Goal: Information Seeking & Learning: Learn about a topic

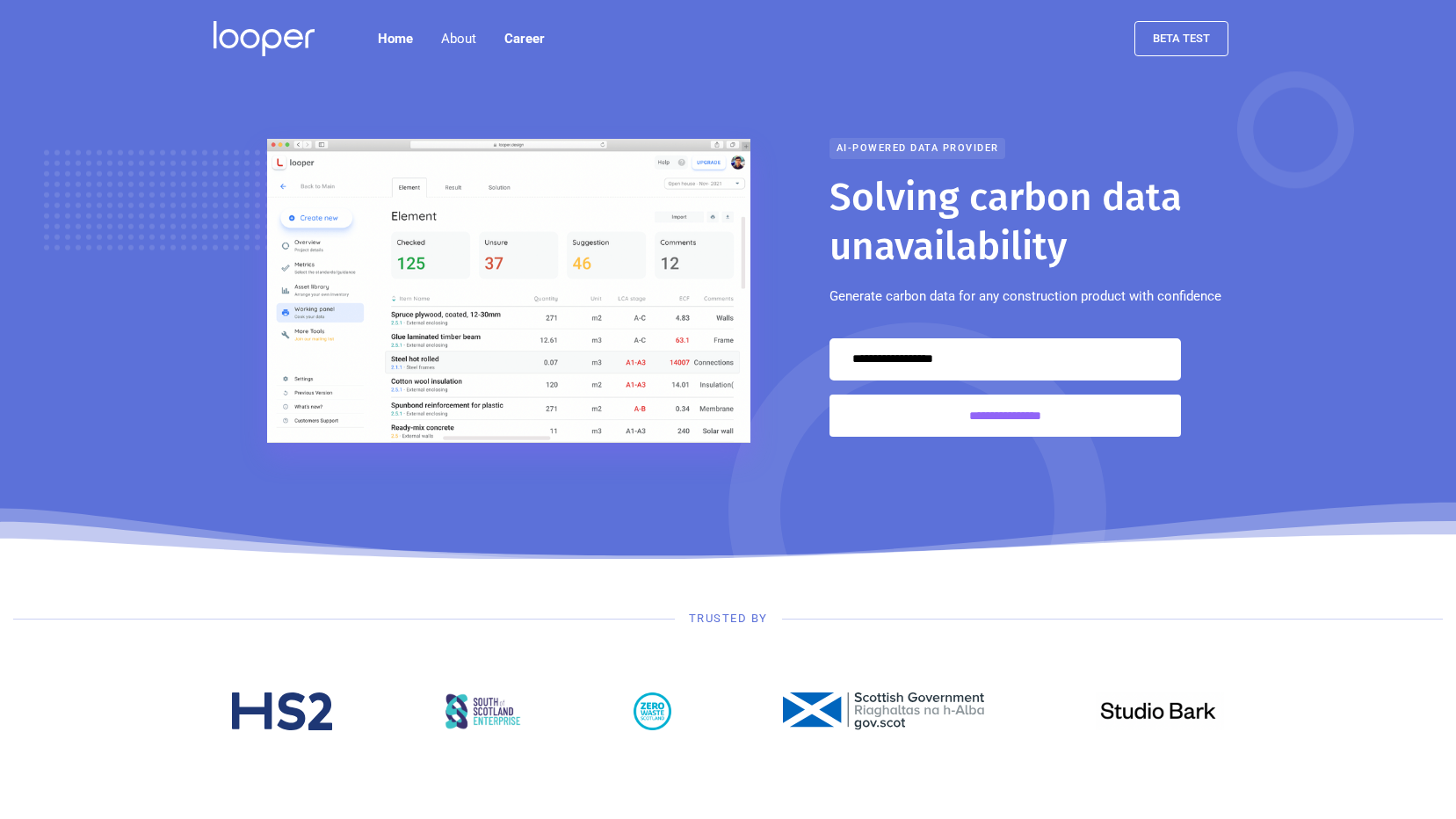
click at [942, 363] on input "Email Form" at bounding box center [1005, 359] width 352 height 42
type input "**********"
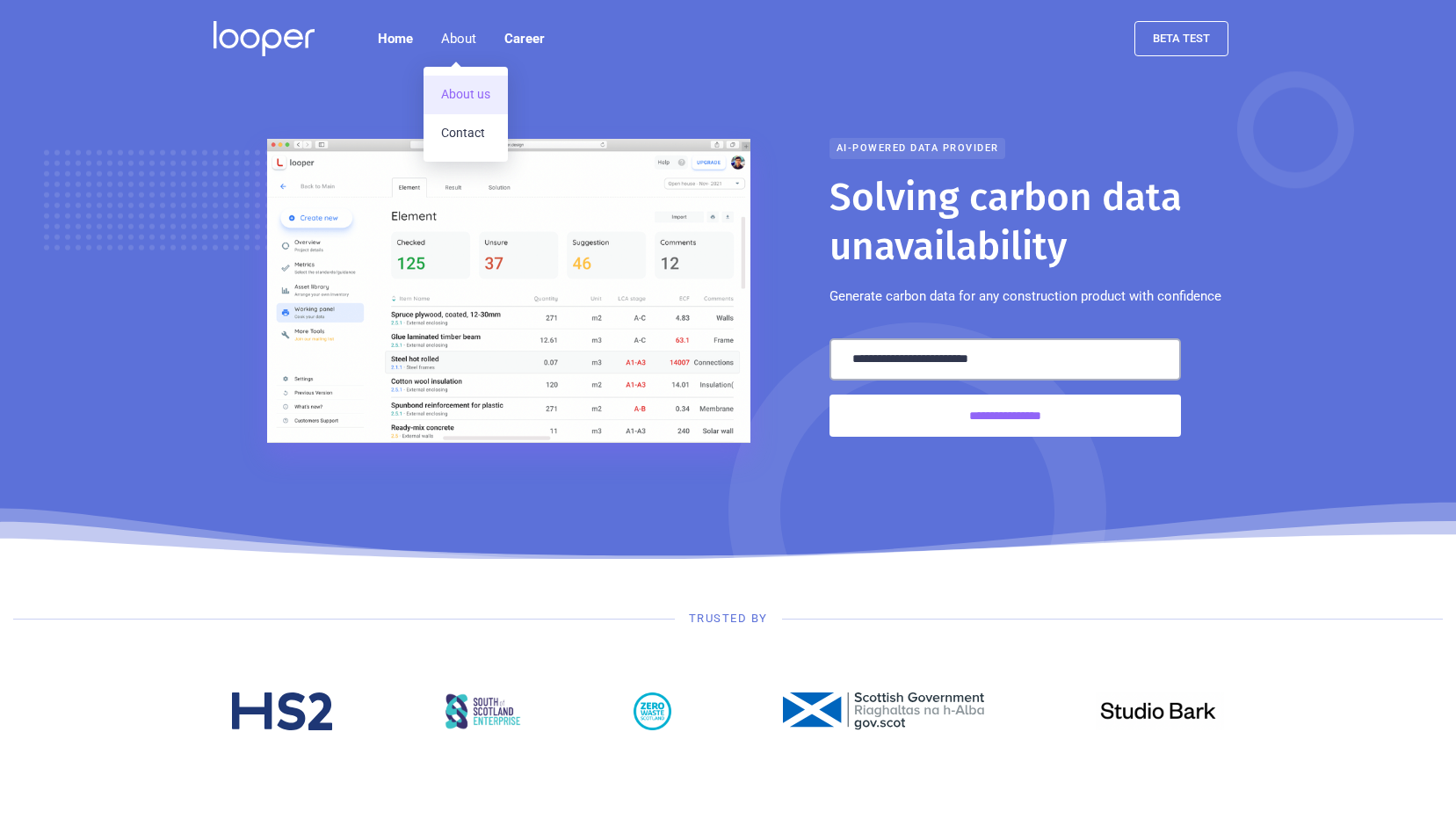
click at [485, 93] on link "About us" at bounding box center [466, 94] width 84 height 38
